Goal: Task Accomplishment & Management: Use online tool/utility

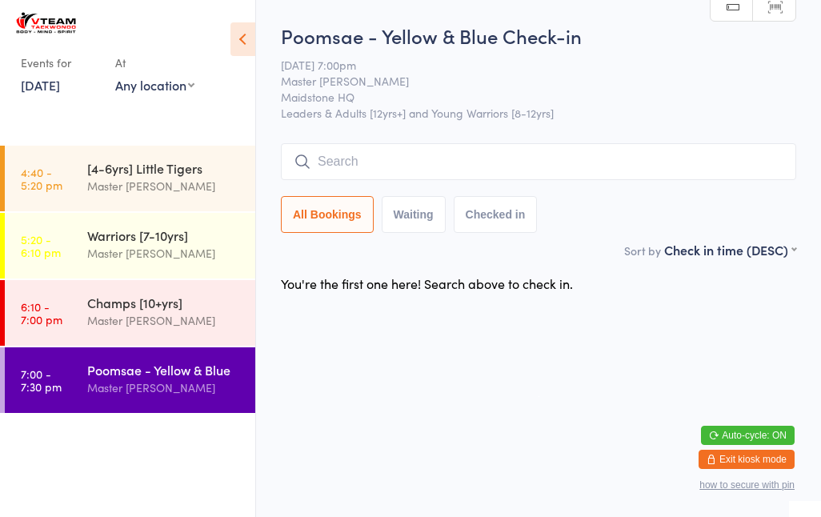
click at [58, 326] on time "6:10 - 7:00 pm" at bounding box center [42, 313] width 42 height 26
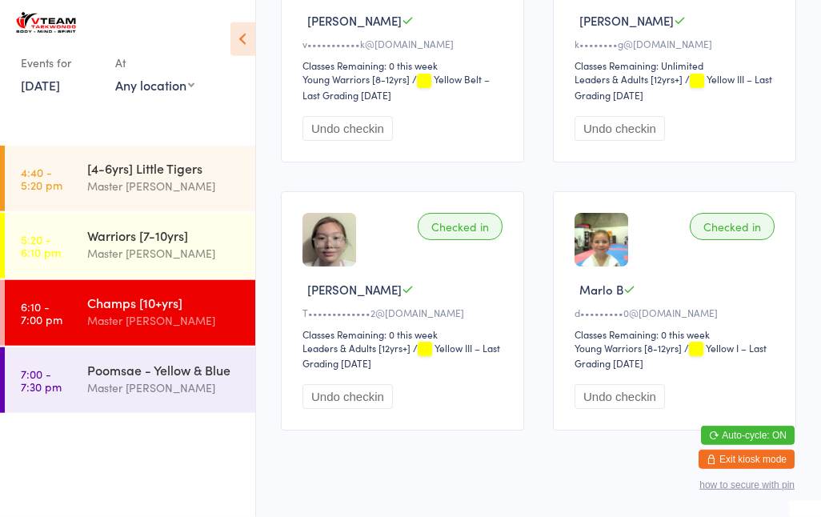
scroll to position [934, 0]
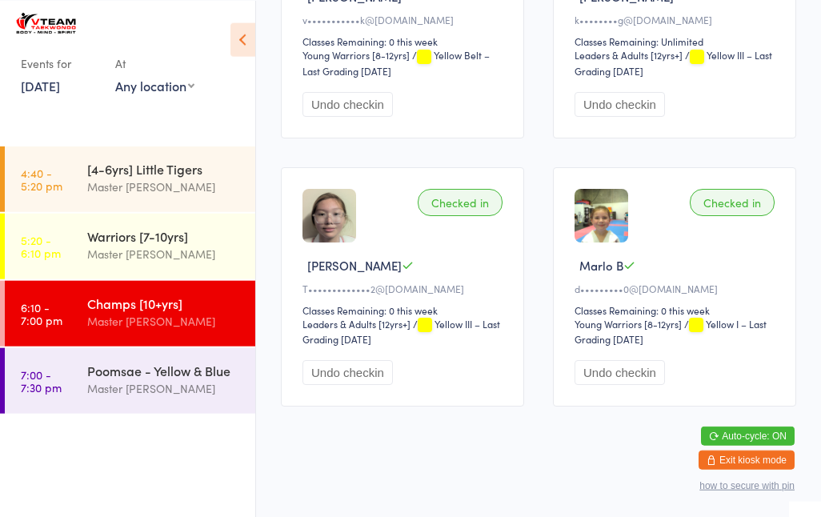
click at [66, 232] on link "5:20 - 6:10 pm Warriors [7-10yrs] Master [PERSON_NAME]" at bounding box center [130, 246] width 251 height 66
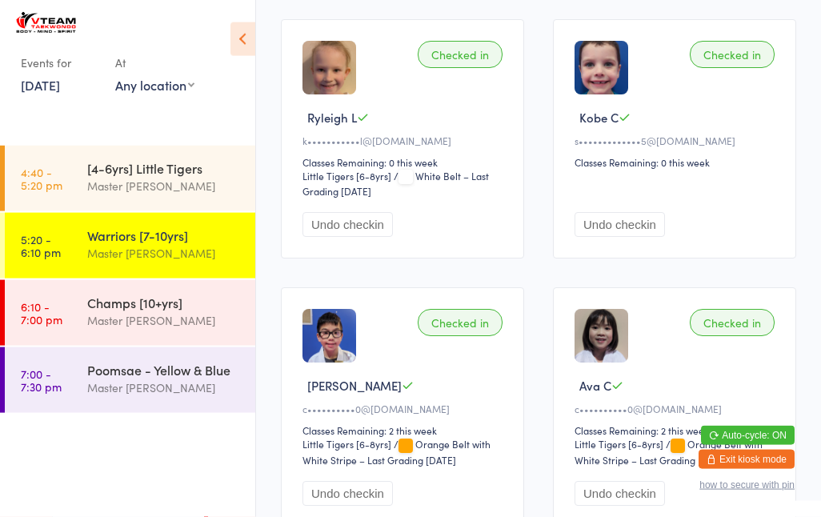
scroll to position [1875, 0]
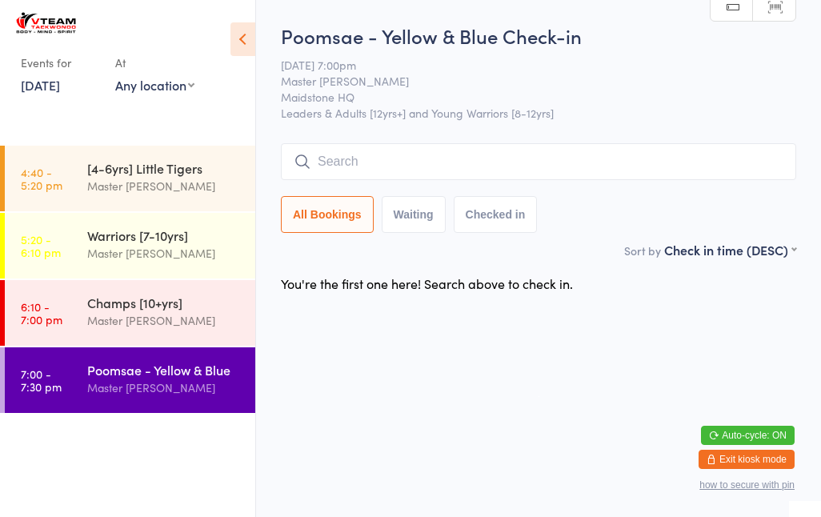
click at [42, 315] on time "6:10 - 7:00 pm" at bounding box center [42, 313] width 42 height 26
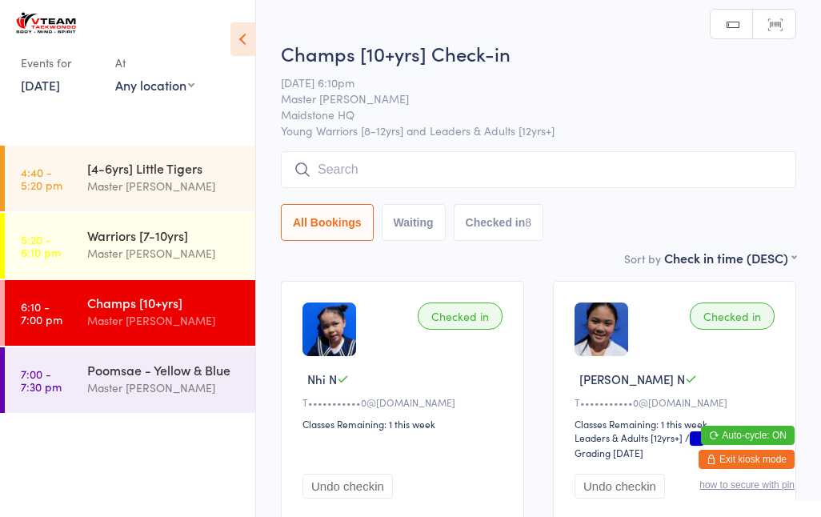
click at [366, 155] on input "search" at bounding box center [538, 169] width 515 height 37
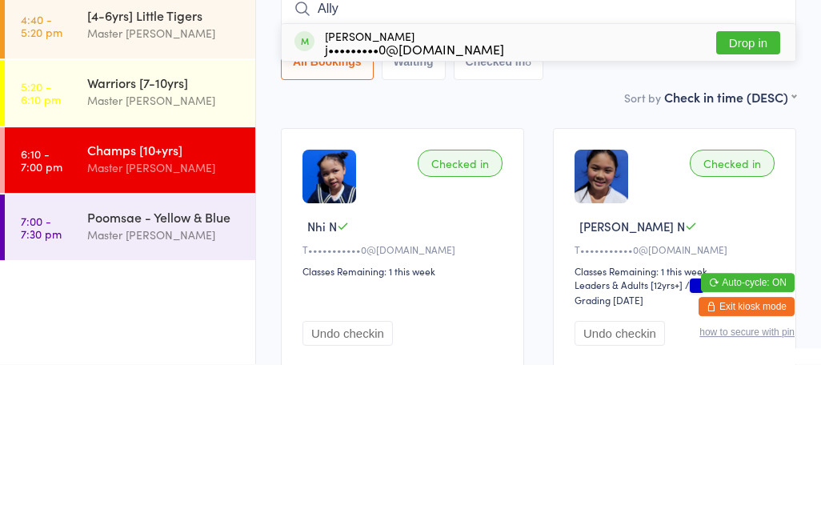
type input "Ally"
click at [742, 184] on button "Drop in" at bounding box center [748, 195] width 64 height 23
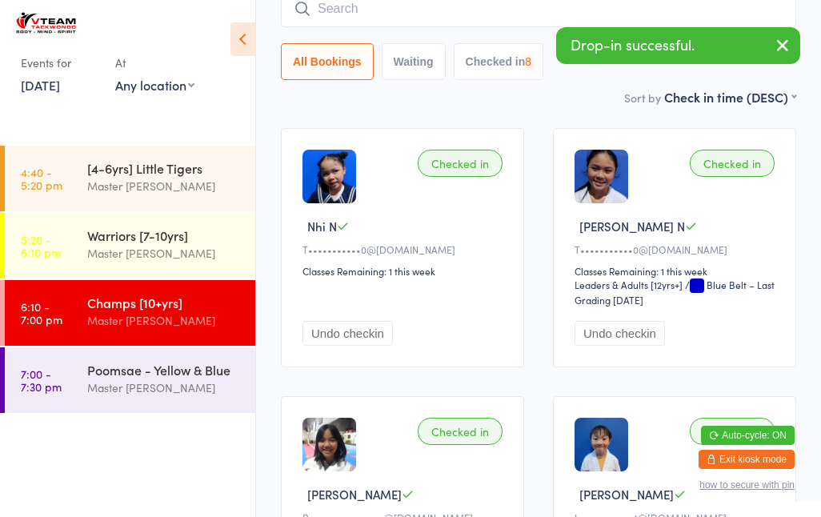
click at [414, 18] on input "search" at bounding box center [538, 8] width 515 height 37
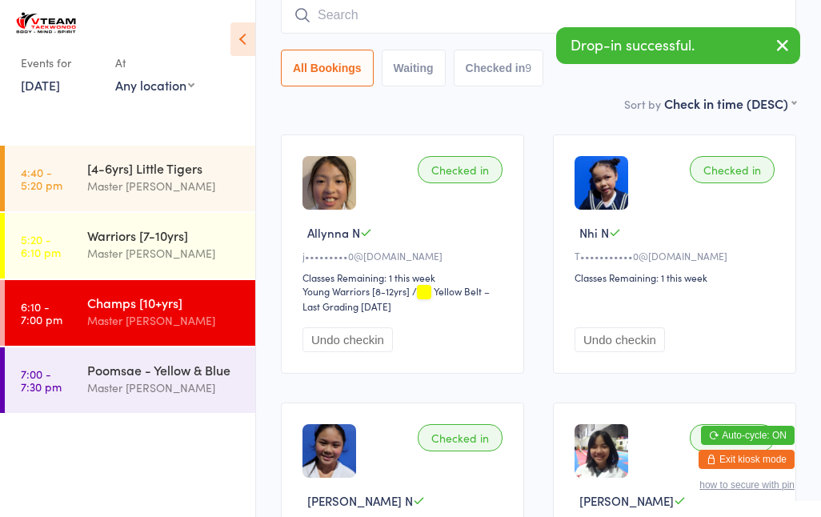
scroll to position [144, 0]
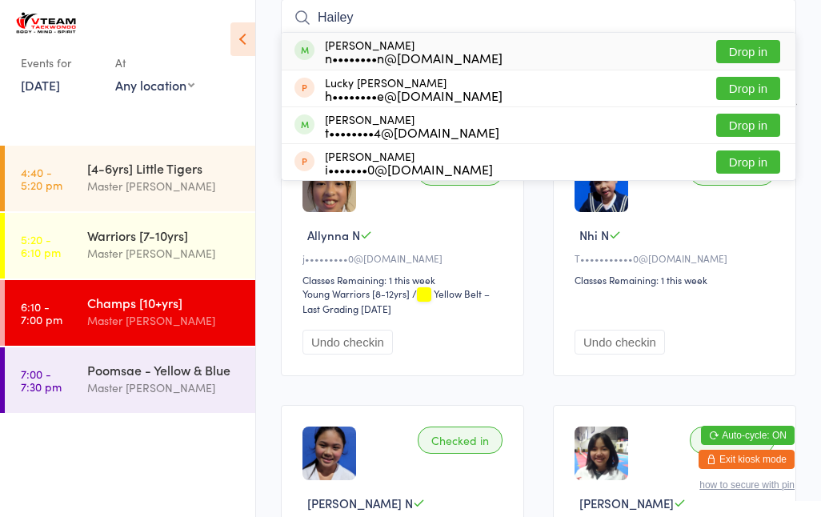
type input "Hailey"
click at [770, 40] on button "Drop in" at bounding box center [748, 51] width 64 height 23
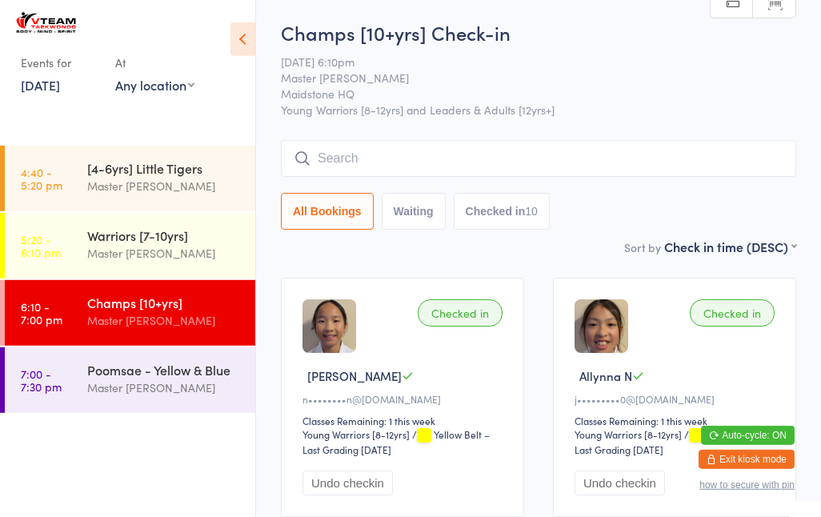
scroll to position [0, 0]
